Goal: Obtain resource: Obtain resource

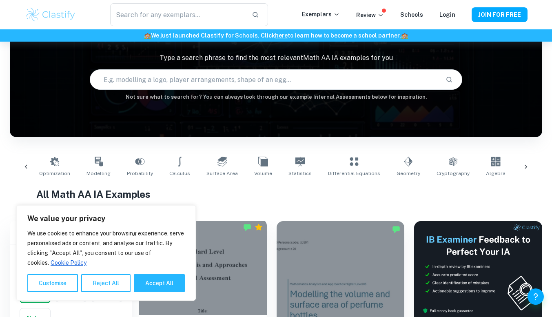
scroll to position [0, 11]
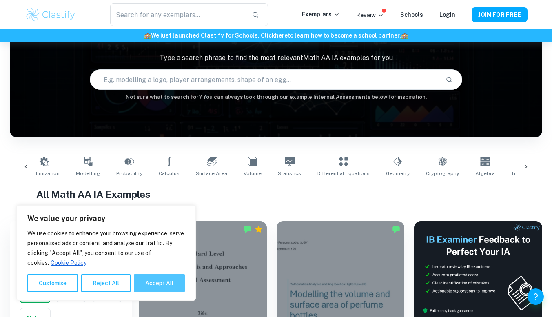
click at [175, 280] on button "Accept All" at bounding box center [159, 283] width 51 height 18
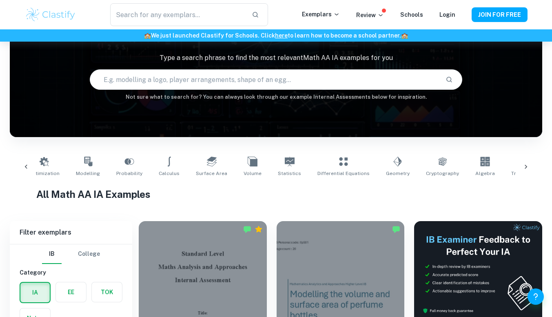
checkbox input "true"
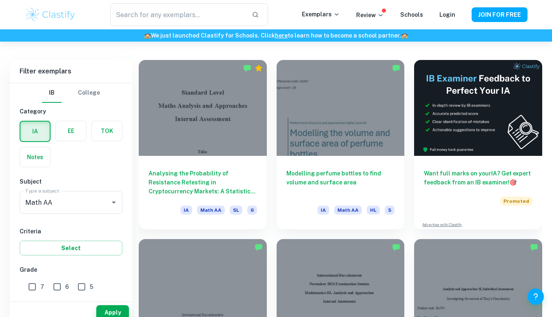
scroll to position [230, 0]
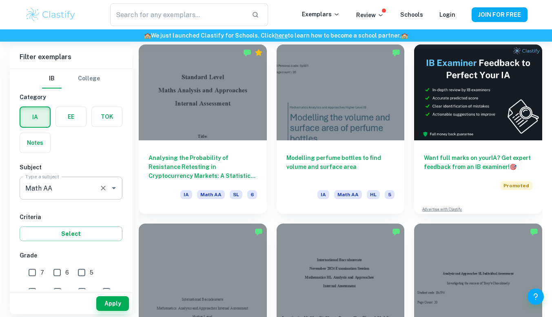
click at [111, 195] on div "Math AA Type a subject" at bounding box center [71, 187] width 103 height 23
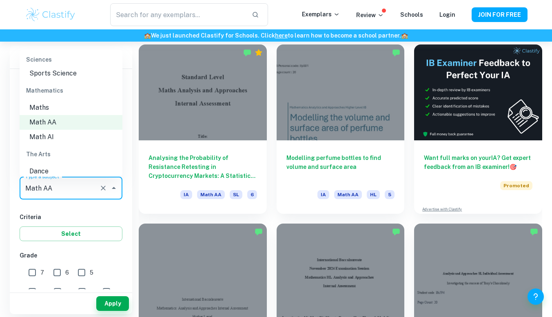
scroll to position [1088, 0]
click at [67, 188] on input "Math AA" at bounding box center [59, 187] width 73 height 15
type input "Dance"
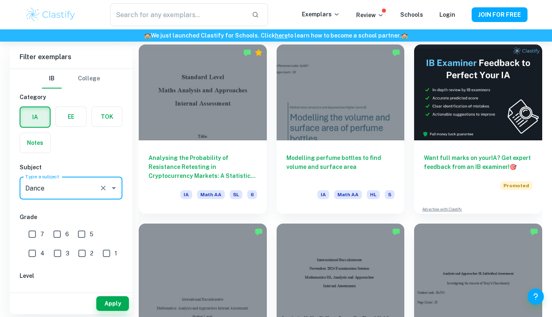
click at [103, 188] on icon "Clear" at bounding box center [103, 187] width 5 height 5
click at [117, 190] on icon "Open" at bounding box center [114, 188] width 10 height 10
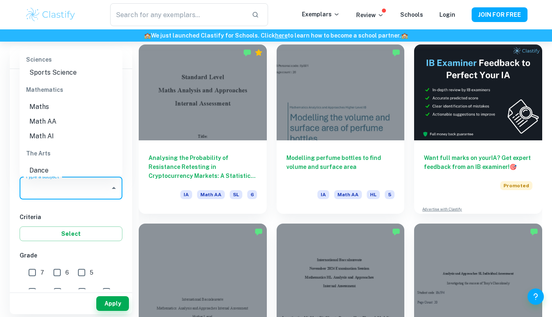
scroll to position [1093, 0]
click at [51, 117] on li "Math AA" at bounding box center [71, 117] width 103 height 15
type input "Math AA"
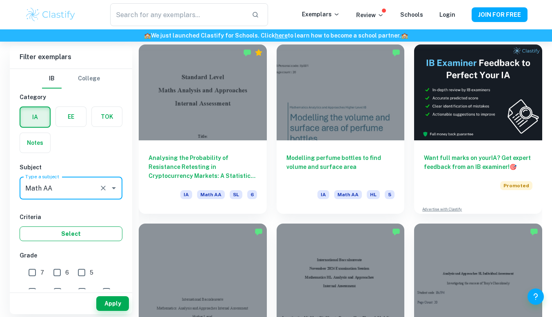
click at [80, 235] on button "Select" at bounding box center [71, 233] width 103 height 15
